Goal: Information Seeking & Learning: Learn about a topic

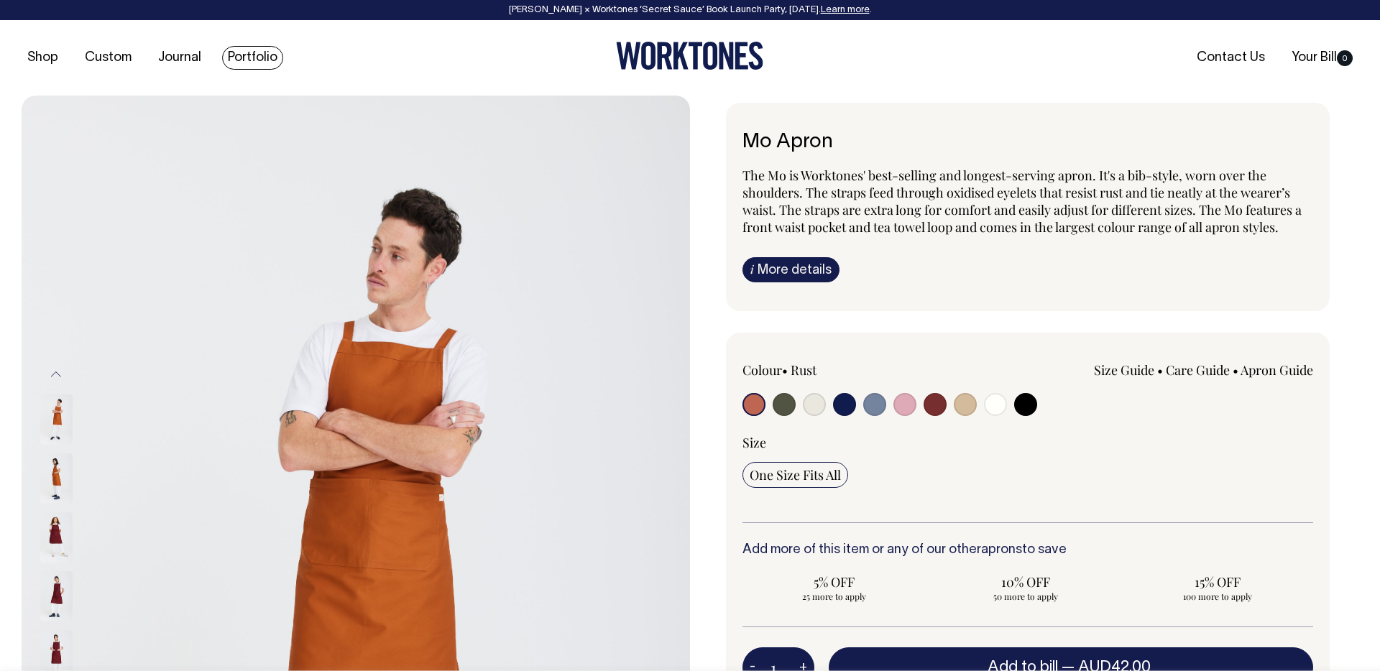
click at [261, 56] on link "Portfolio" at bounding box center [252, 58] width 61 height 24
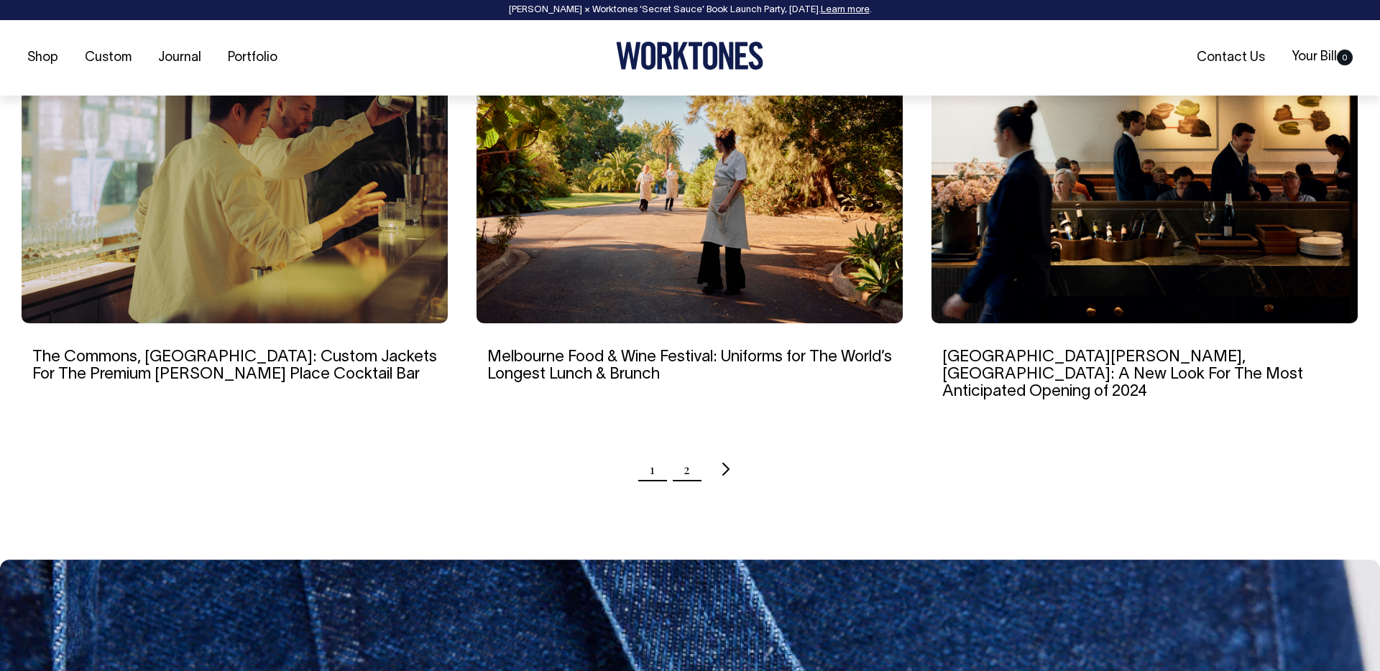
scroll to position [1392, 0]
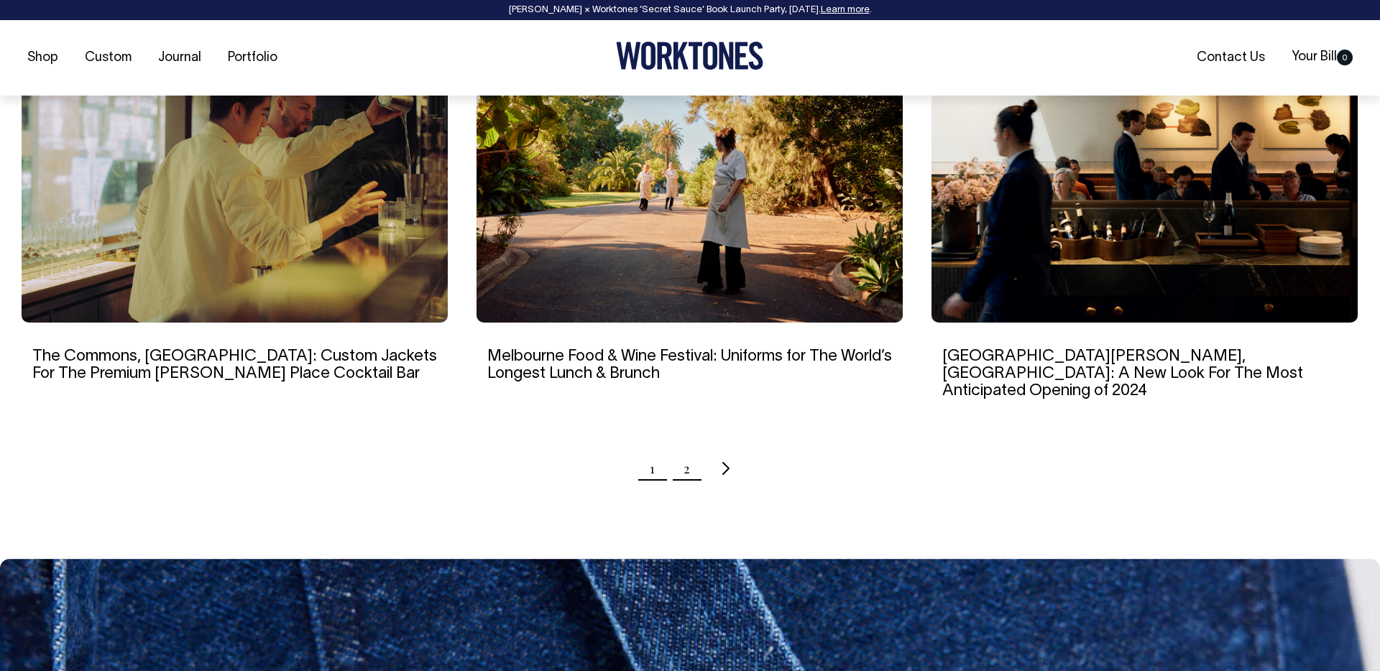
click at [688, 454] on link "2" at bounding box center [687, 469] width 6 height 36
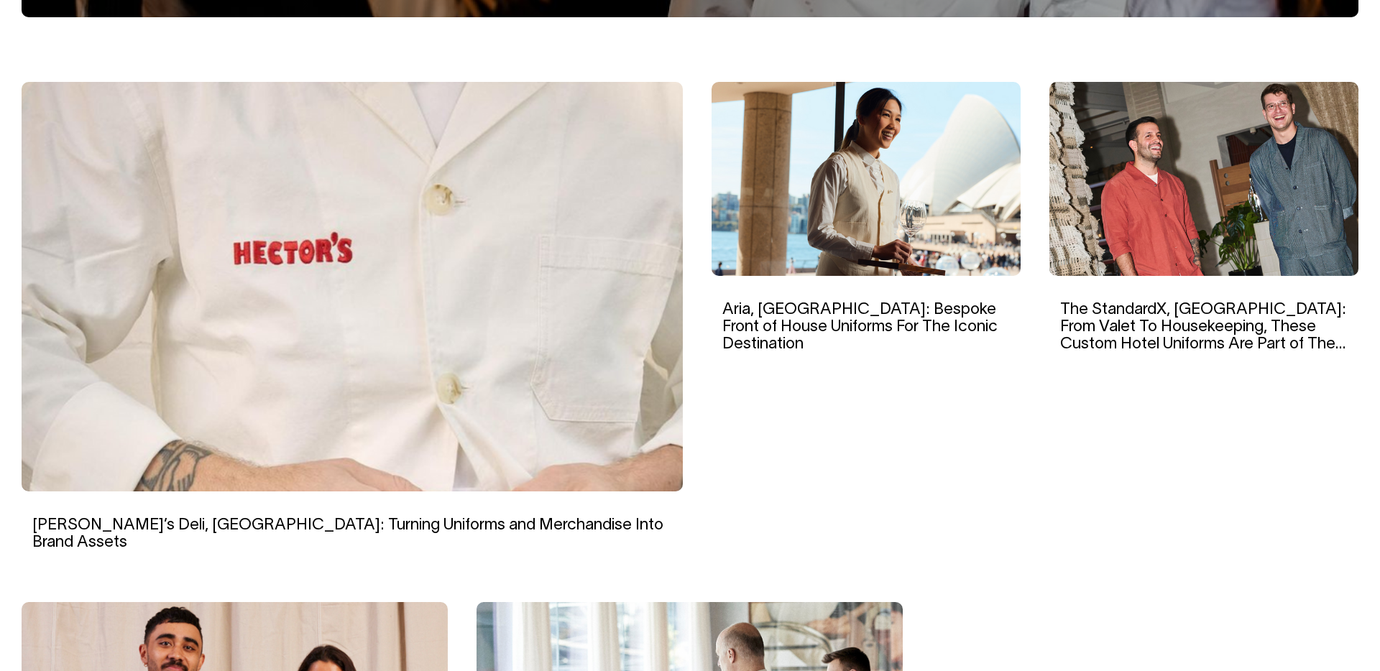
scroll to position [443, 0]
click at [810, 238] on img at bounding box center [866, 180] width 309 height 194
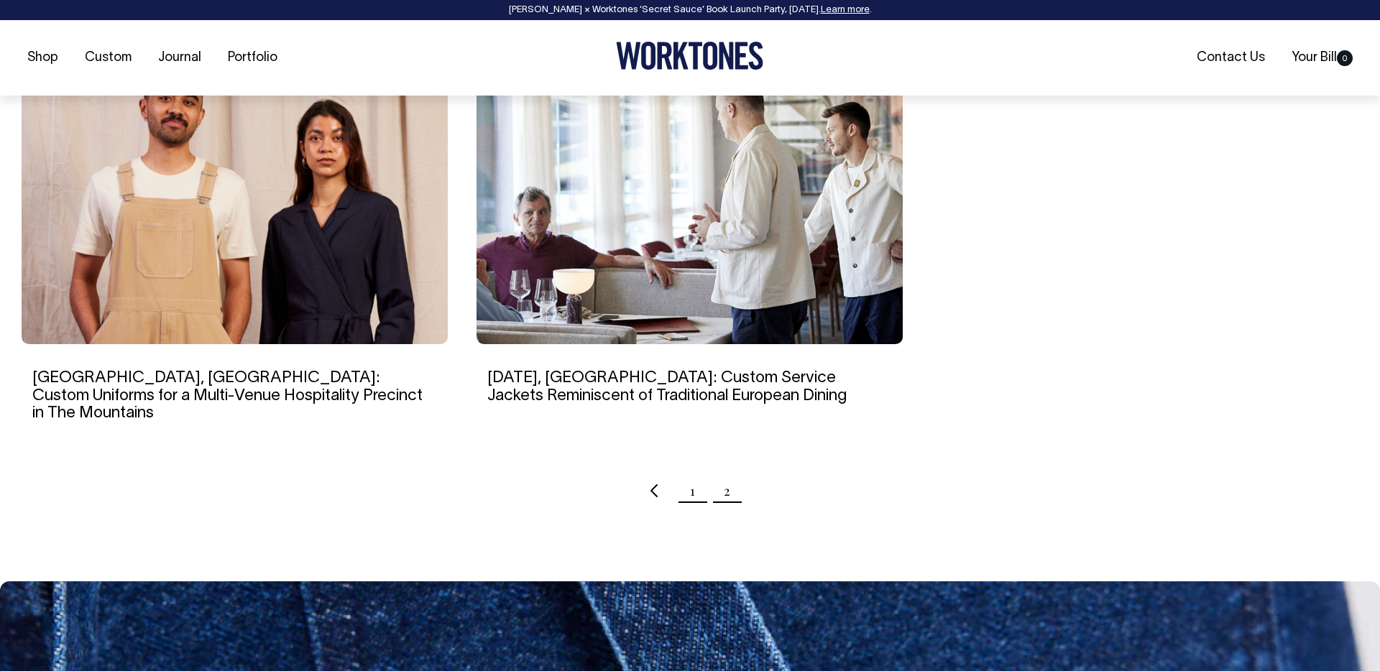
scroll to position [990, 0]
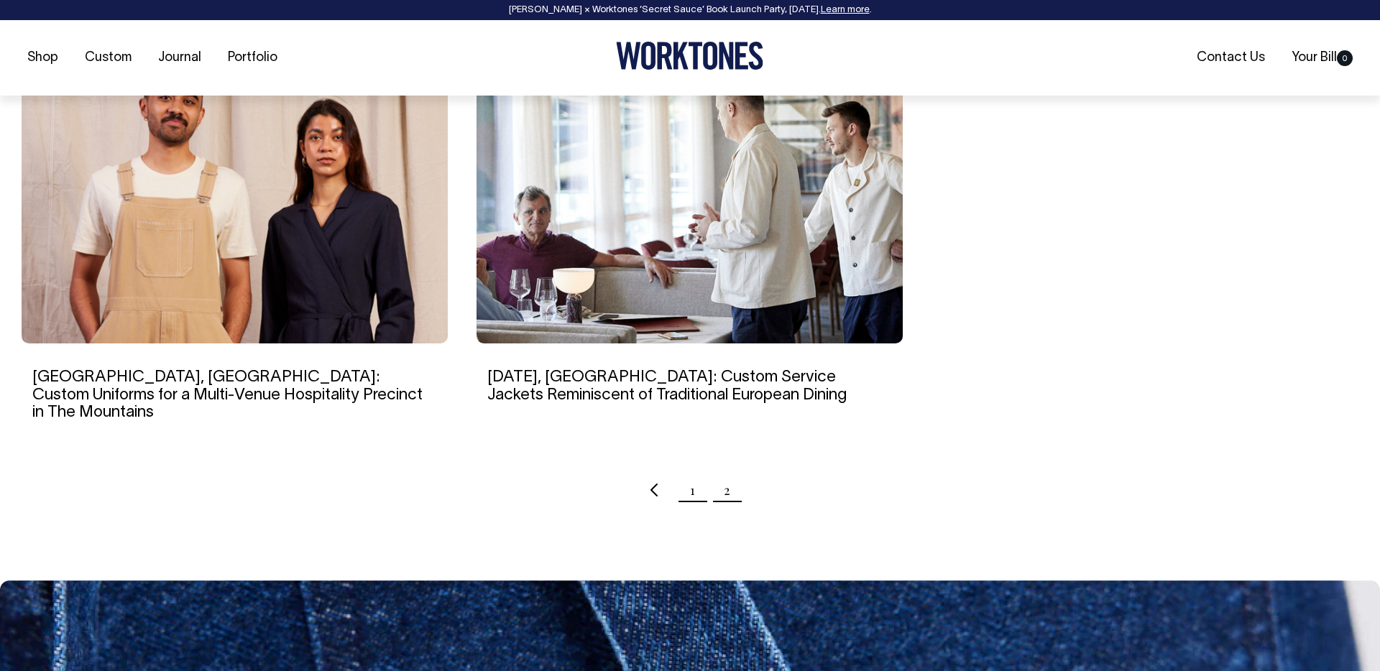
click at [693, 472] on link "1" at bounding box center [692, 490] width 5 height 36
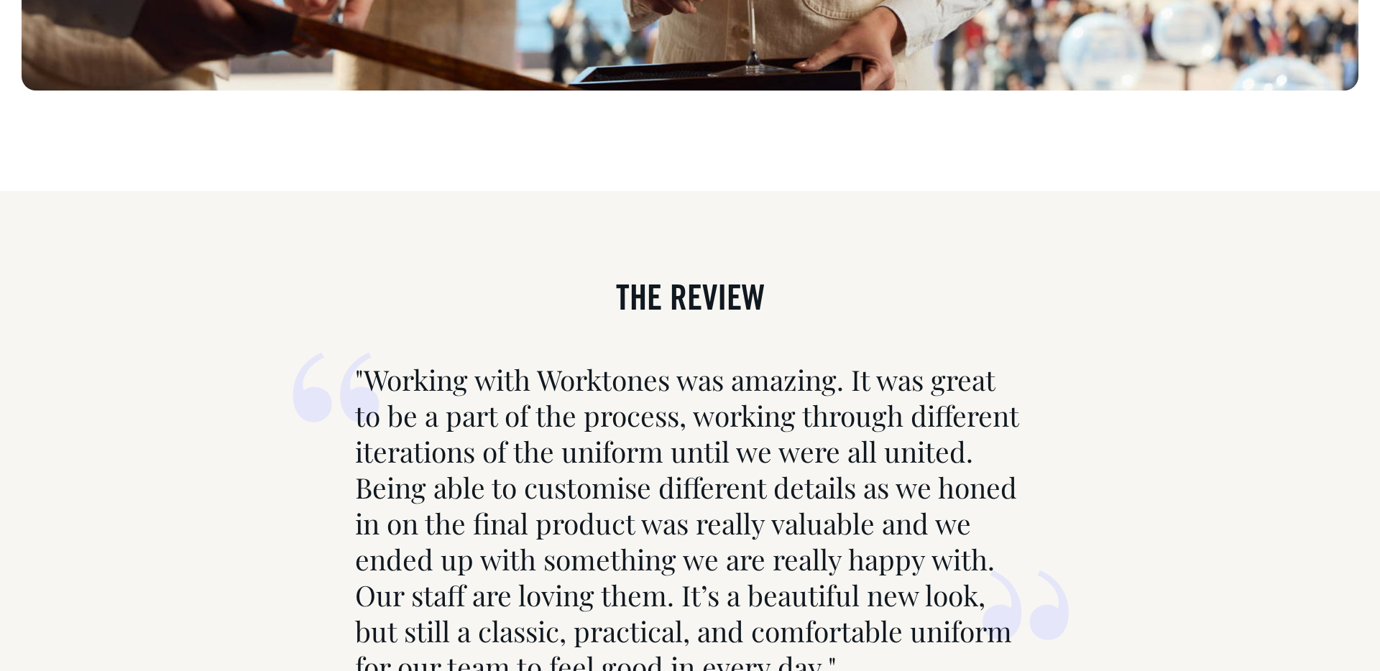
scroll to position [11312, 0]
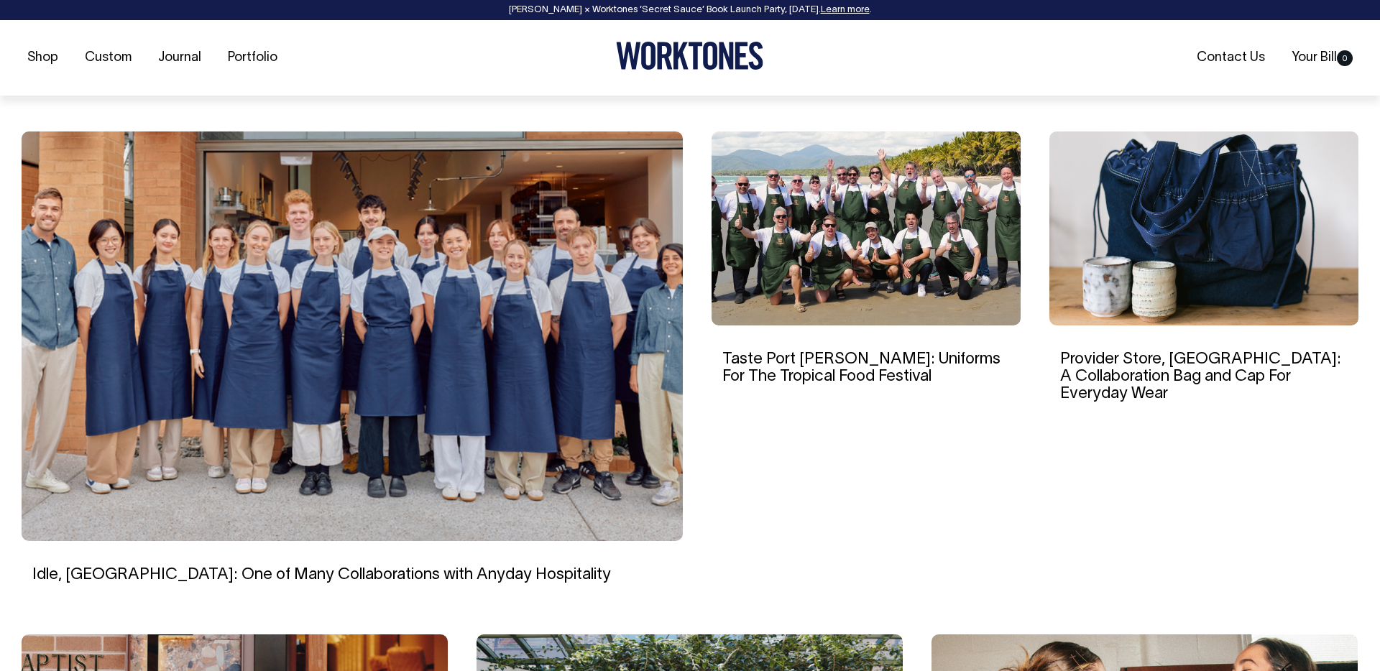
scroll to position [395, 0]
click at [454, 389] on img at bounding box center [352, 336] width 661 height 410
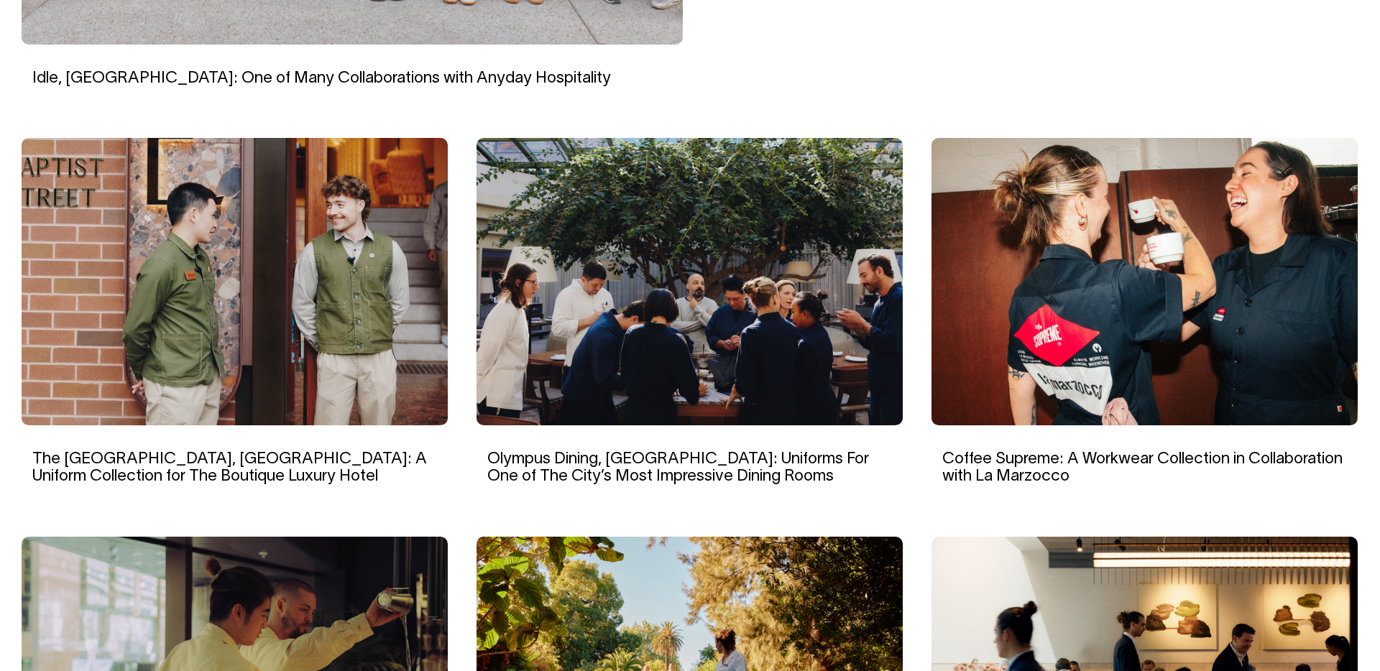
scroll to position [890, 0]
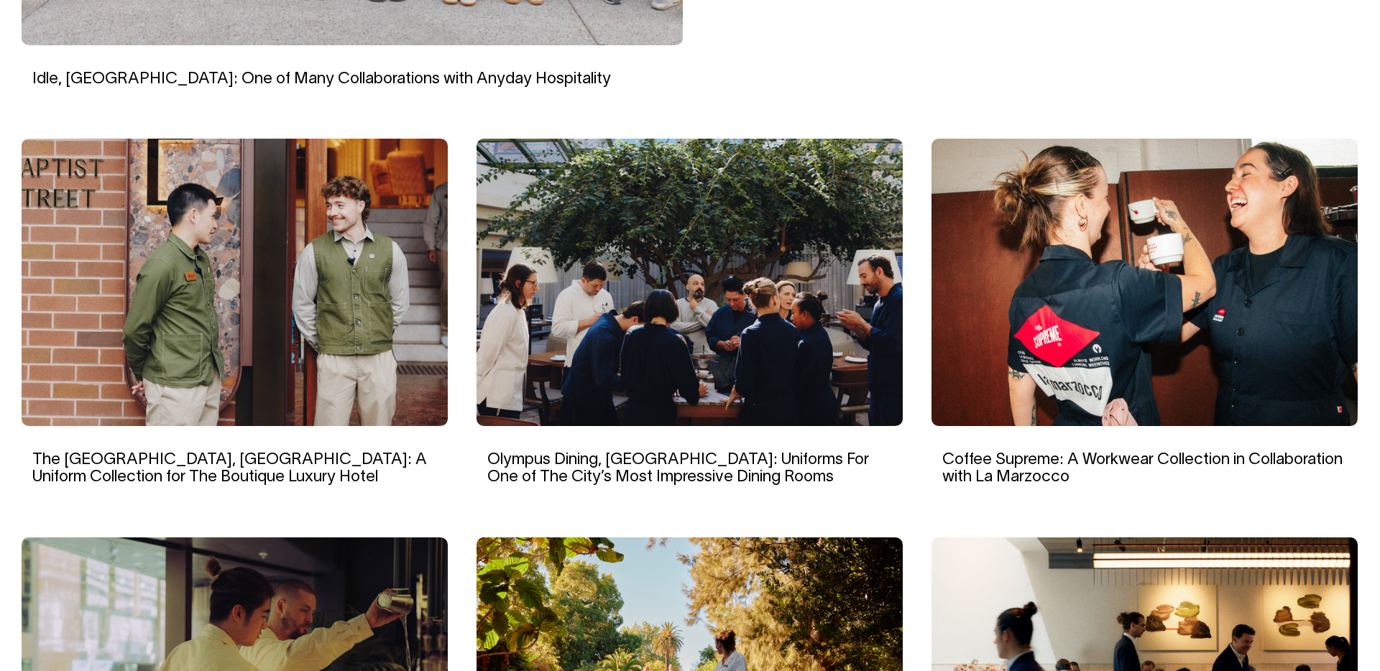
click at [260, 283] on img at bounding box center [235, 283] width 426 height 288
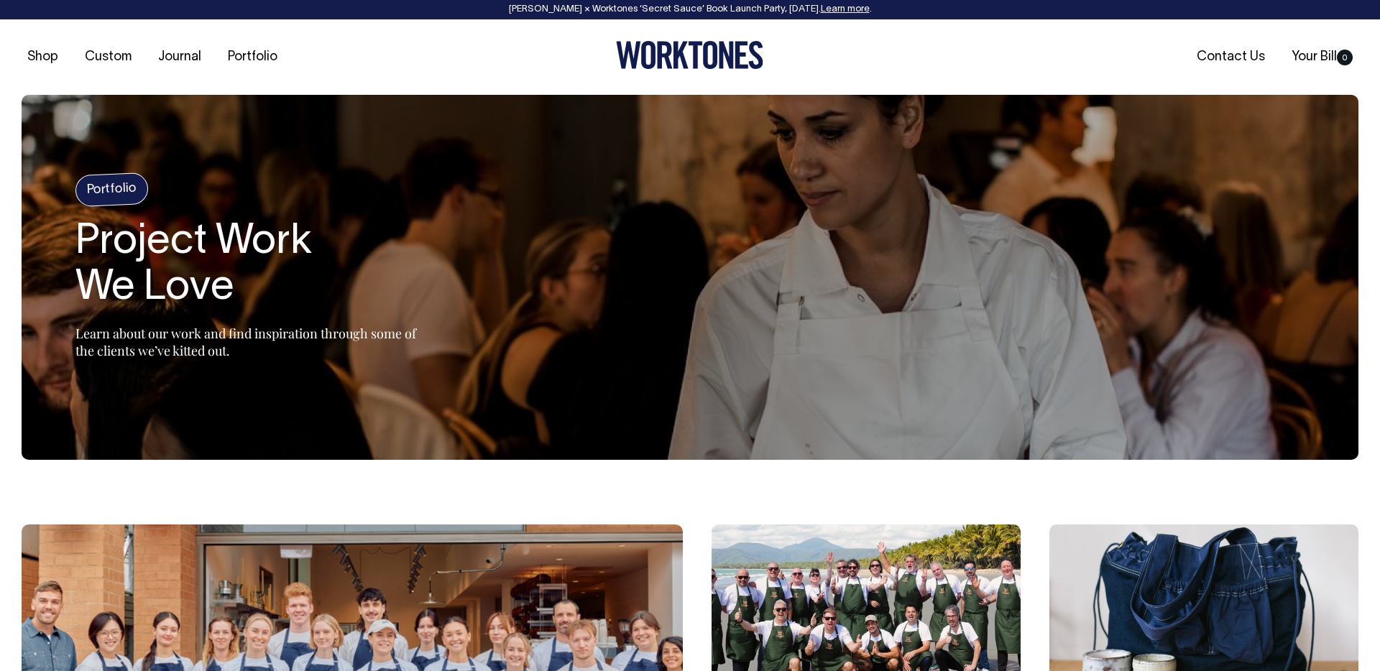
scroll to position [0, 0]
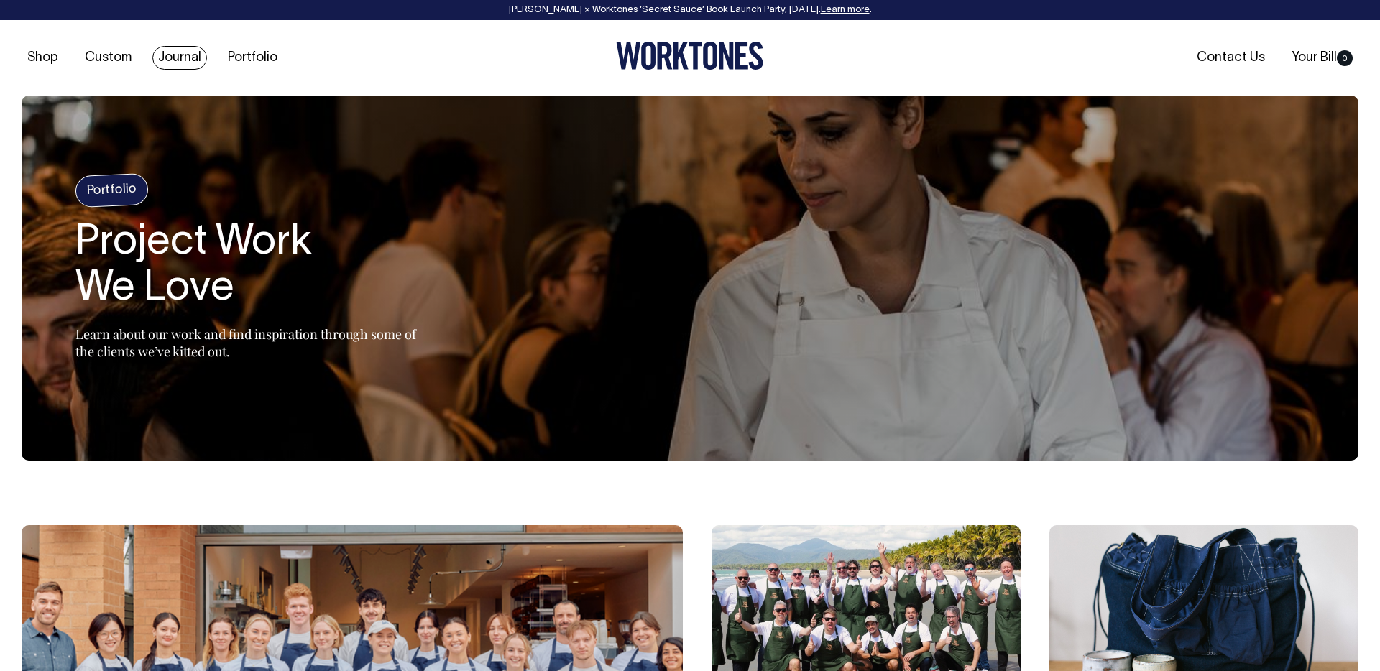
click at [187, 58] on link "Journal" at bounding box center [179, 58] width 55 height 24
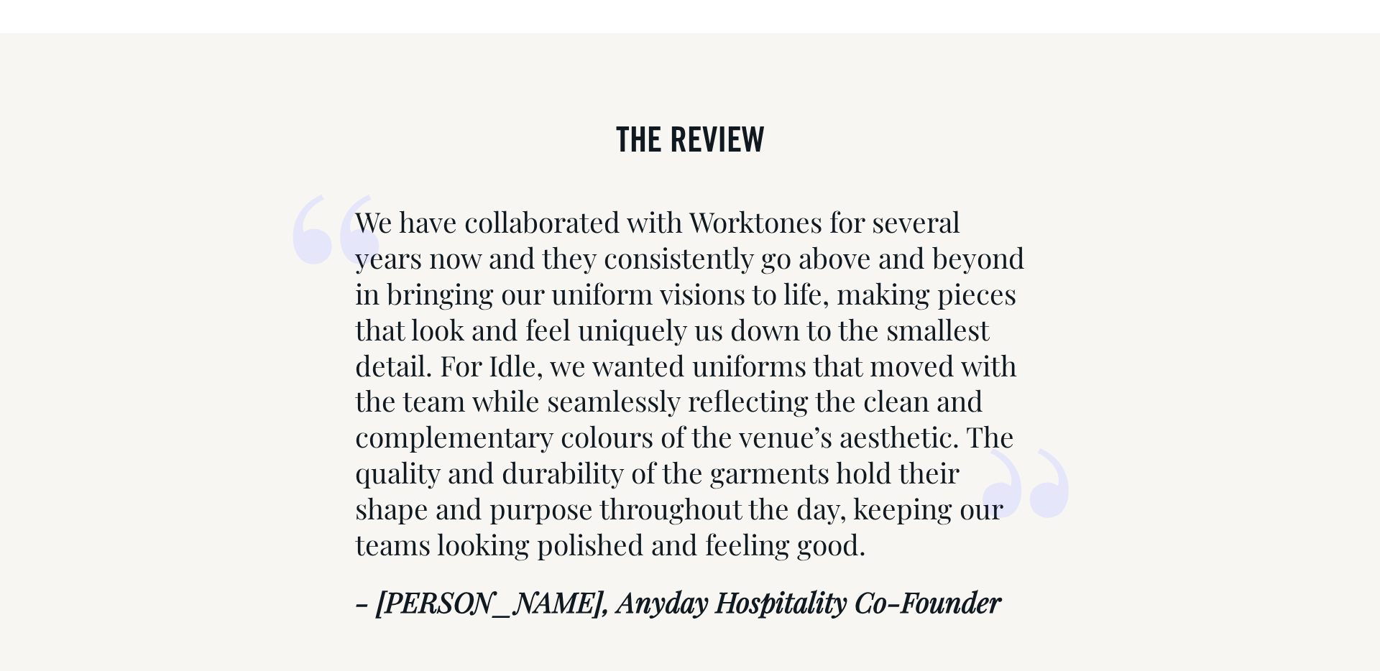
scroll to position [6494, 0]
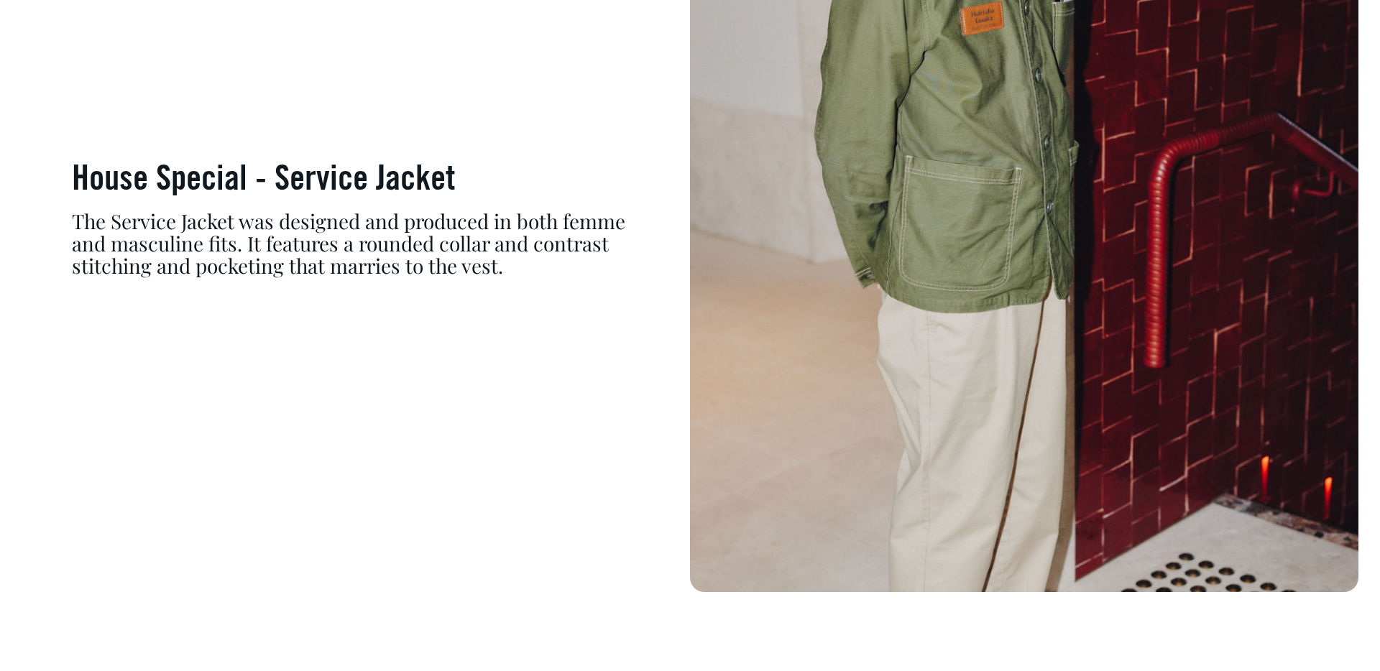
scroll to position [7444, 0]
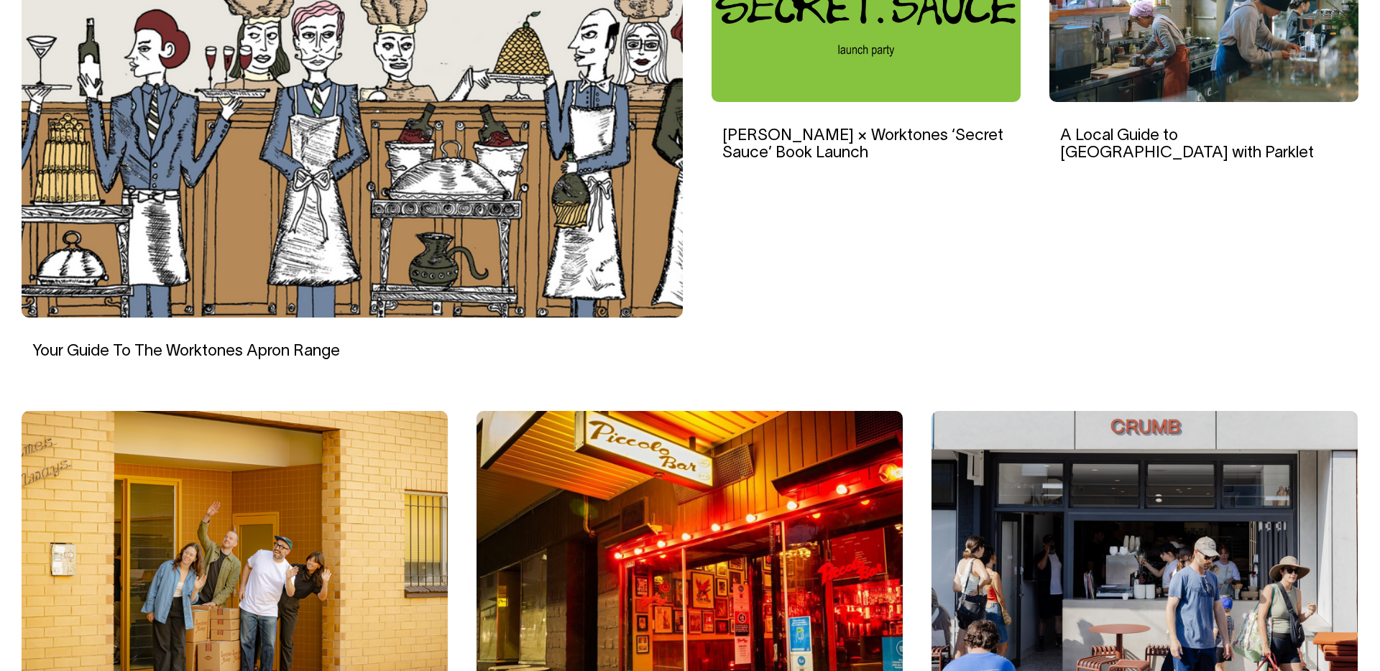
scroll to position [617, 0]
